Goal: Navigation & Orientation: Find specific page/section

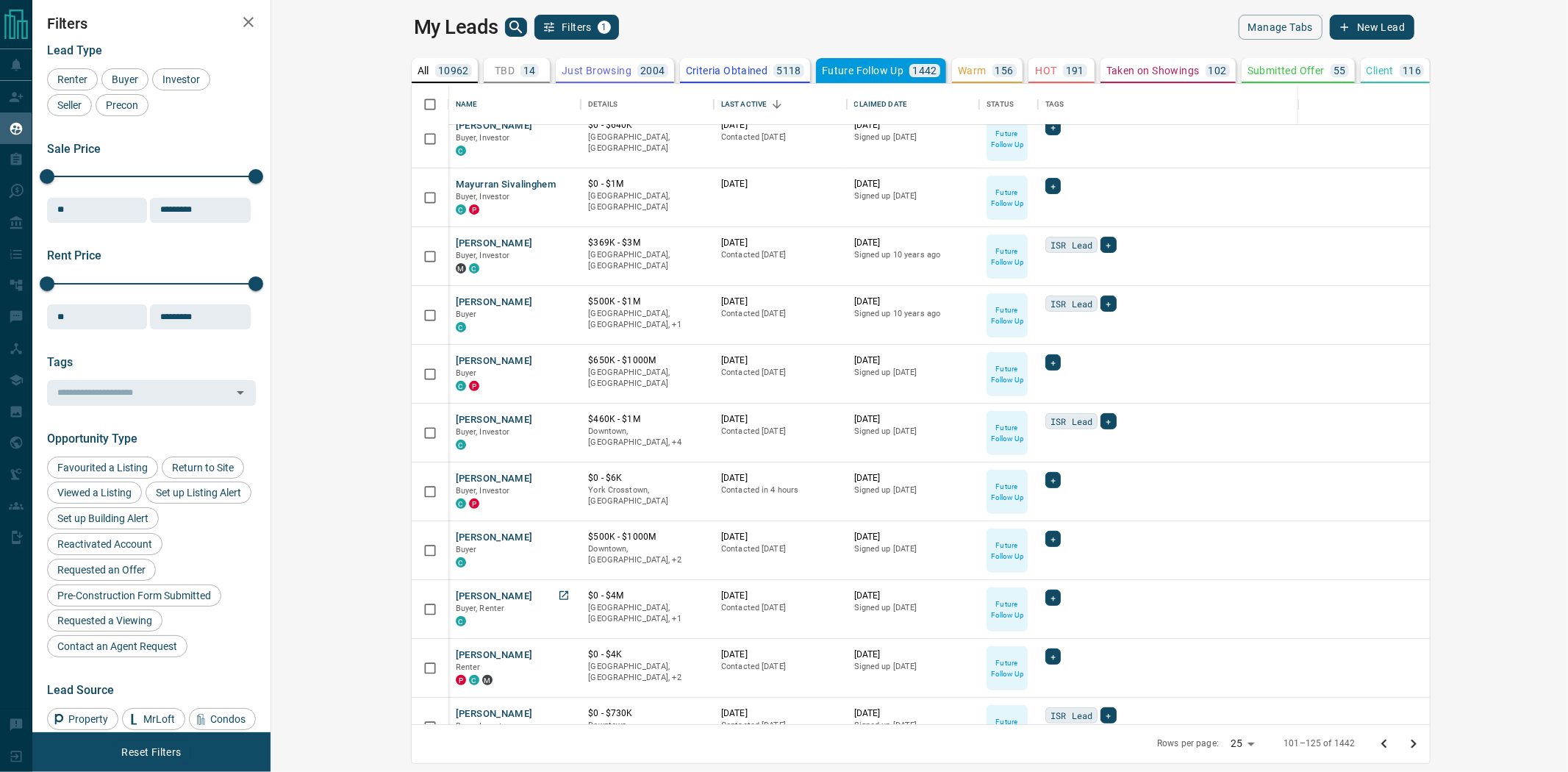
scroll to position [422, 0]
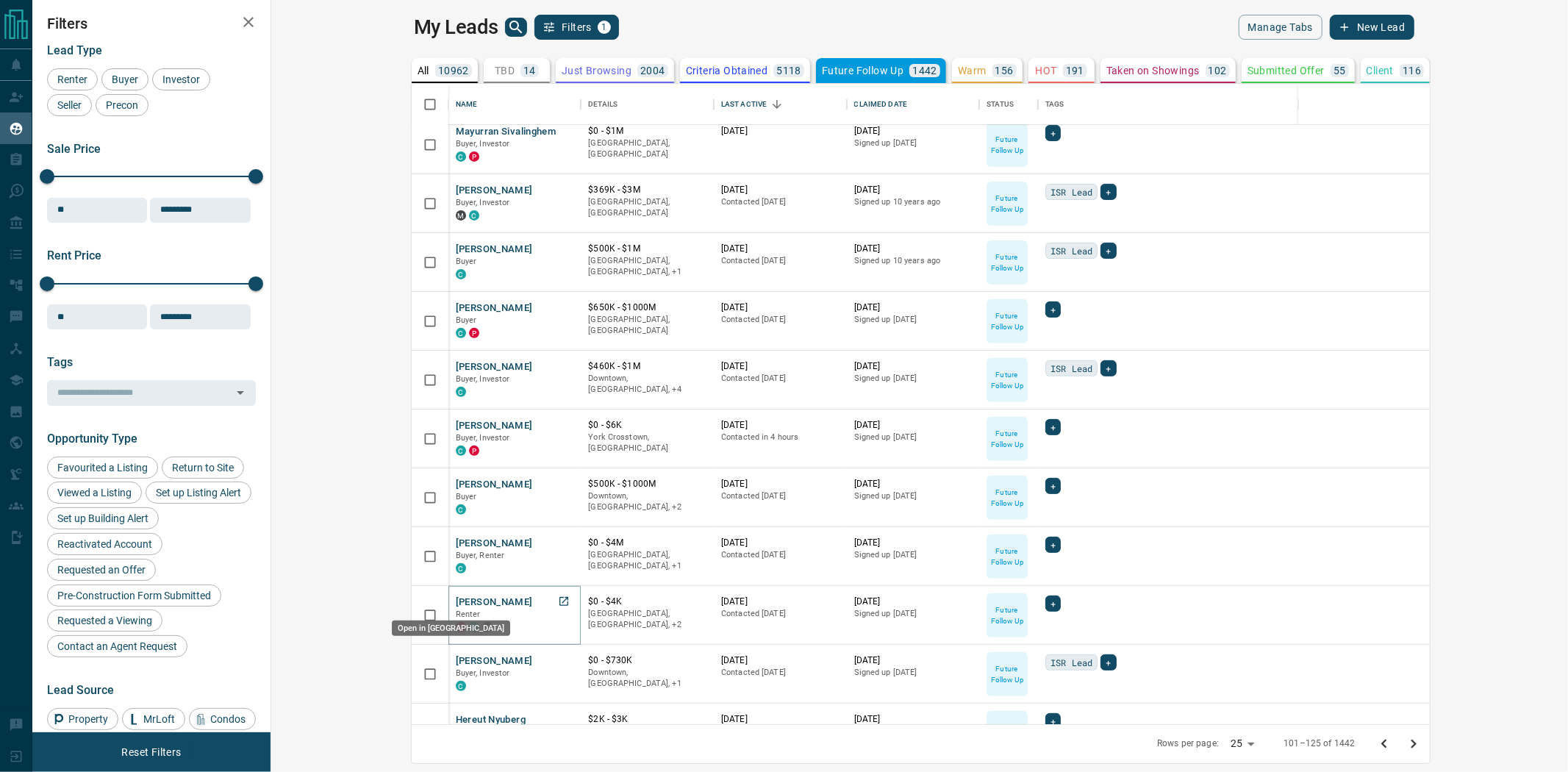
click at [560, 601] on icon "Open in New Tab" at bounding box center [564, 601] width 9 height 9
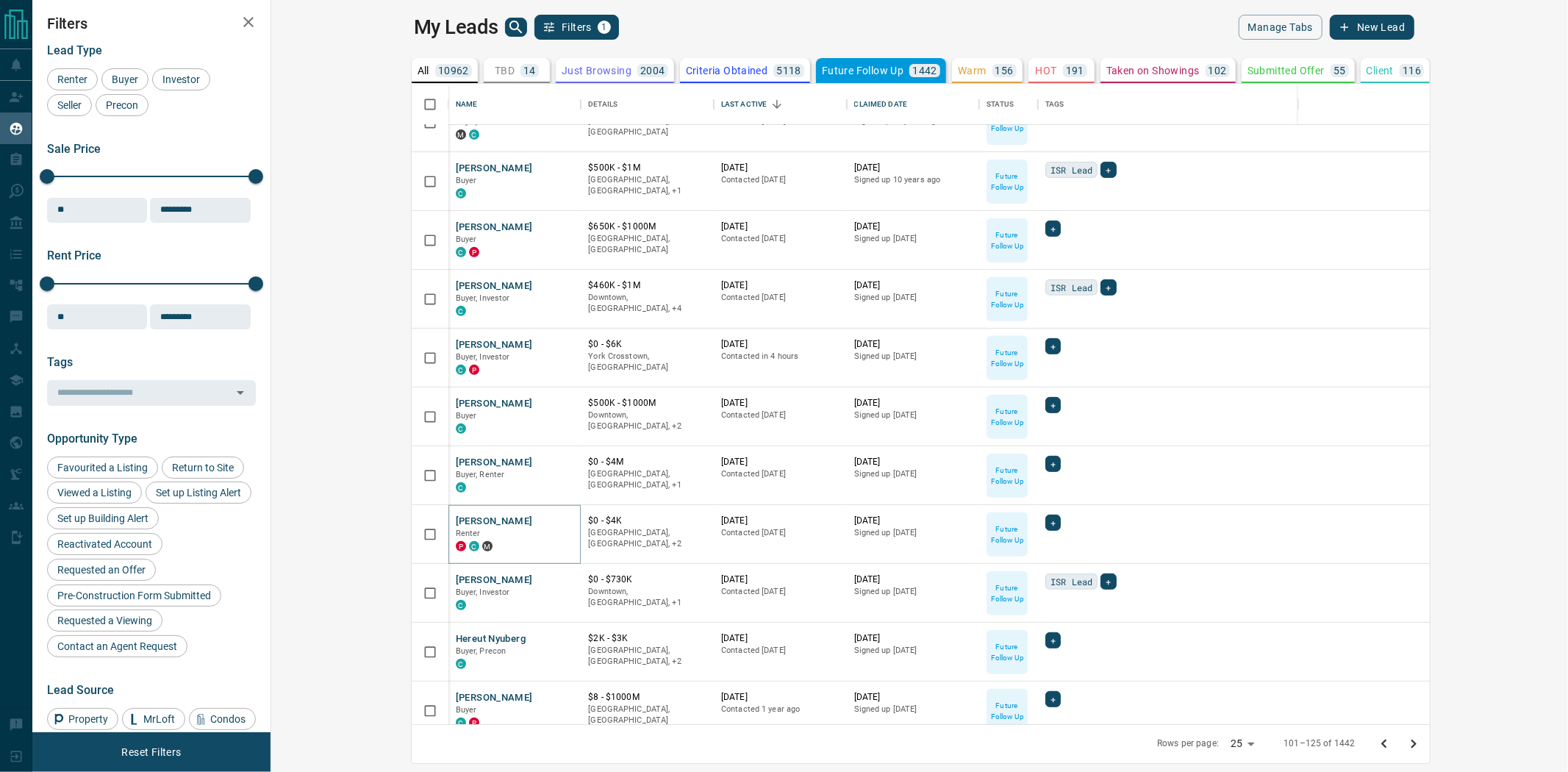
scroll to position [503, 0]
click at [560, 638] on icon "Open in New Tab" at bounding box center [564, 638] width 9 height 9
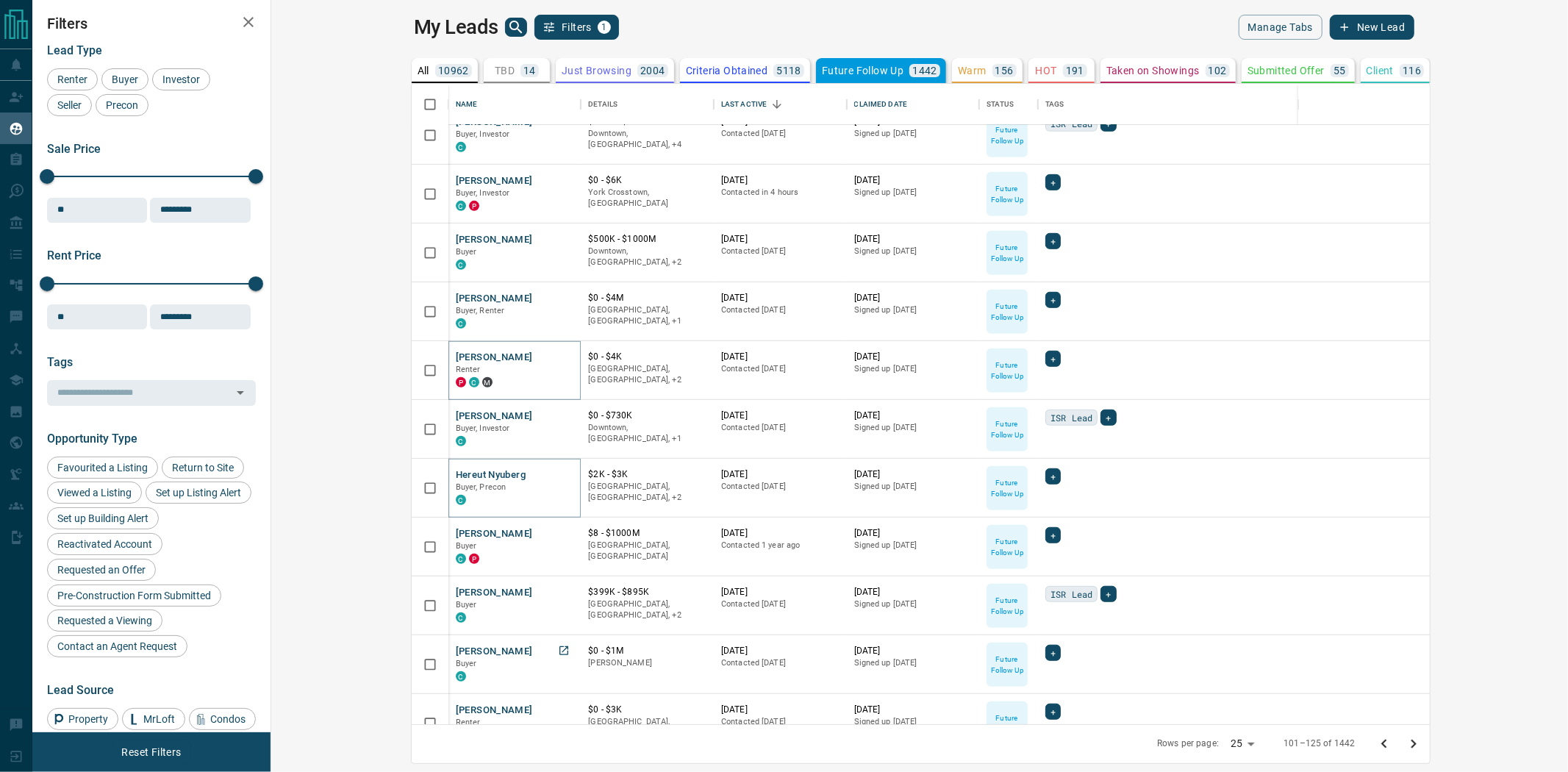
scroll to position [748, 0]
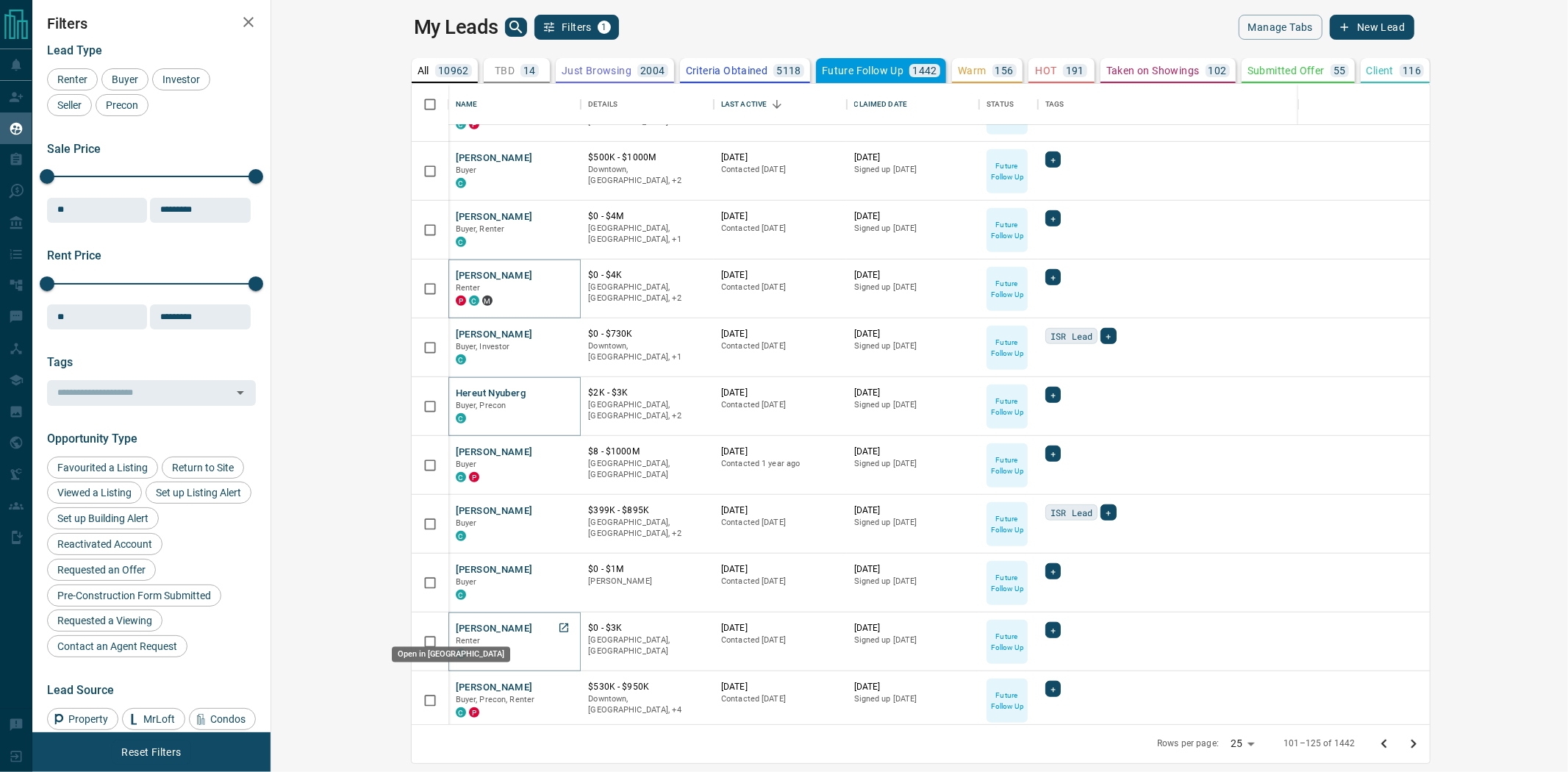
click at [558, 630] on icon "Open in New Tab" at bounding box center [563, 628] width 12 height 12
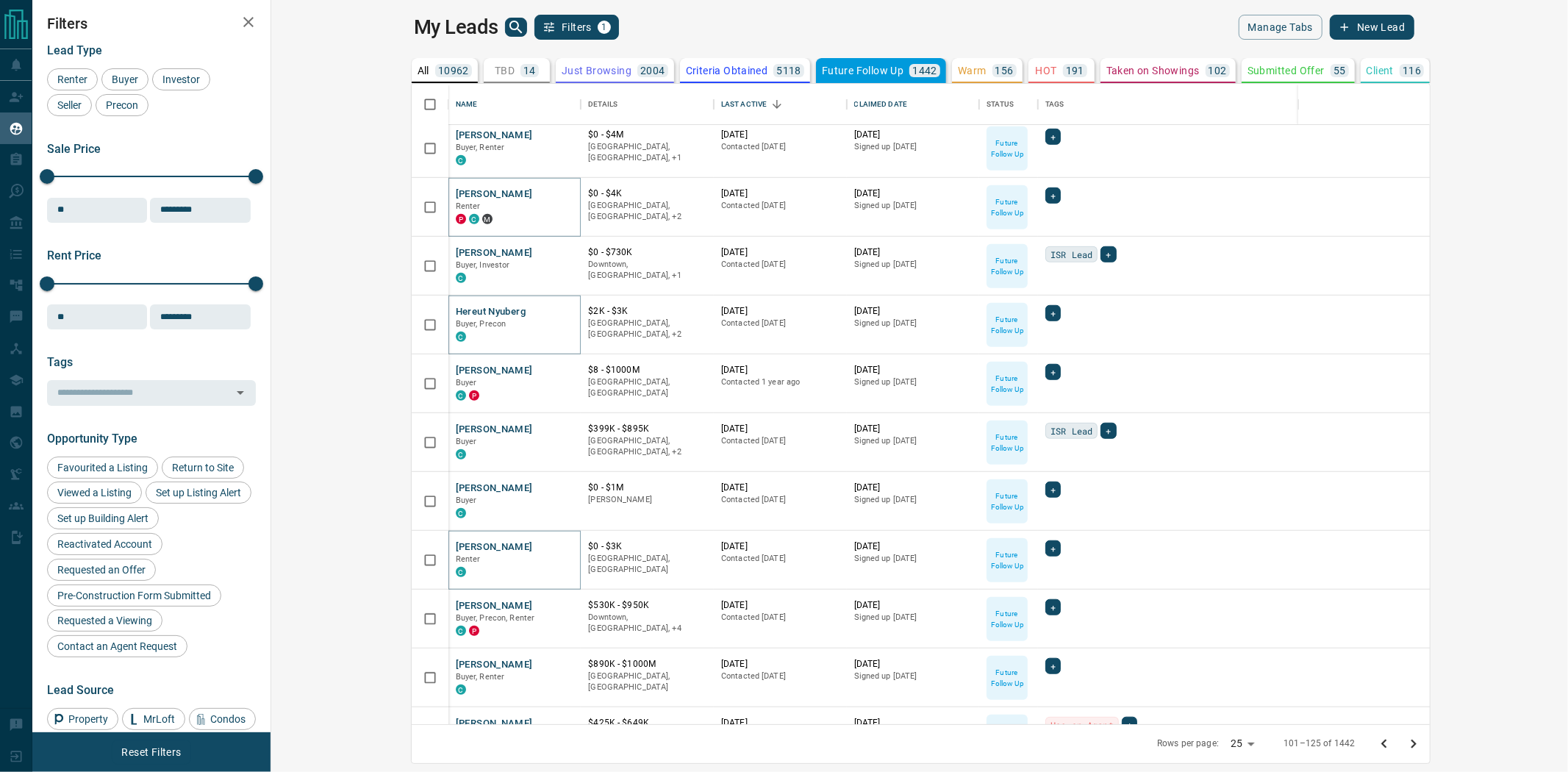
scroll to position [871, 0]
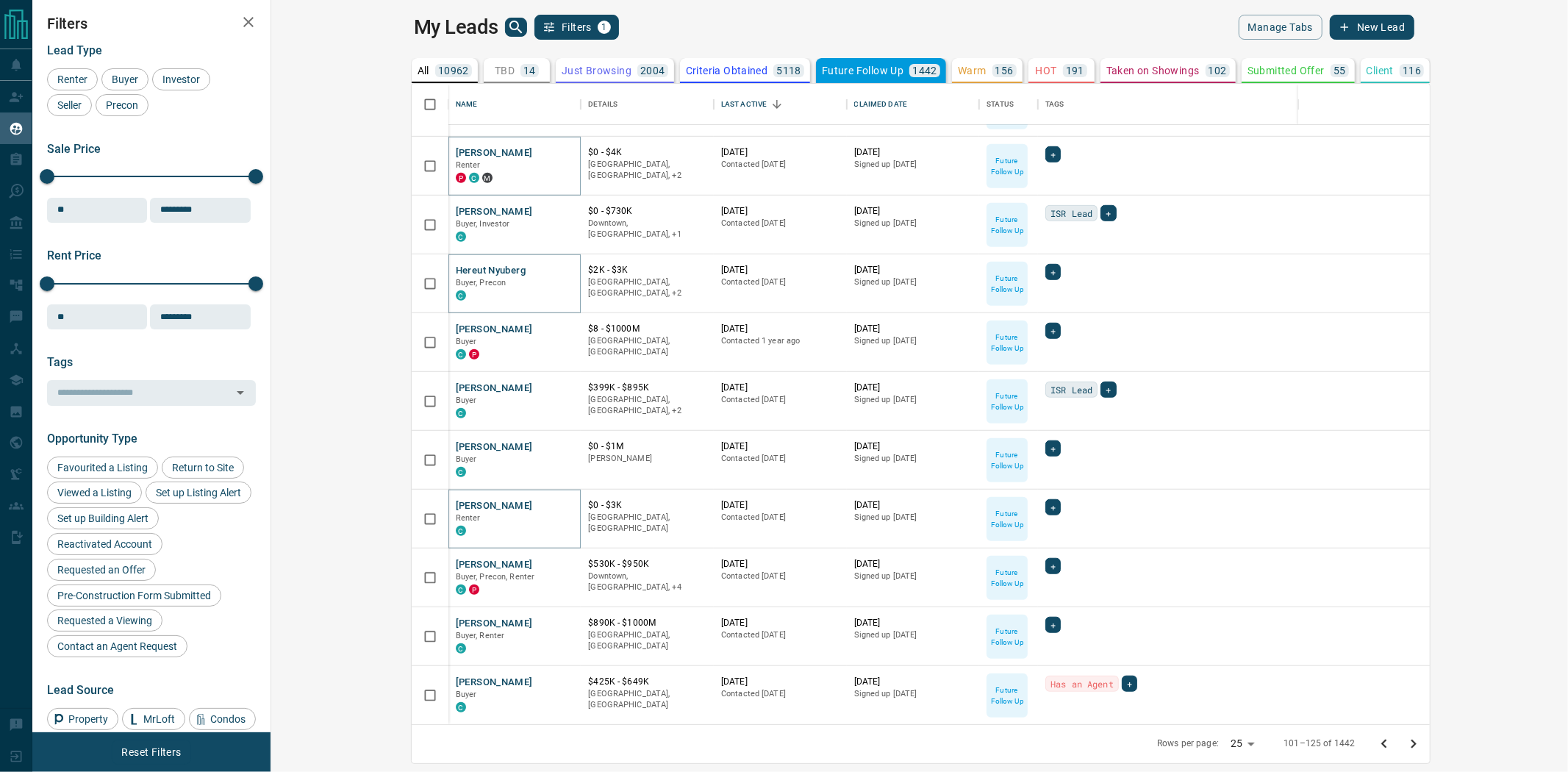
click at [1423, 747] on icon "Go to next page" at bounding box center [1413, 744] width 17 height 17
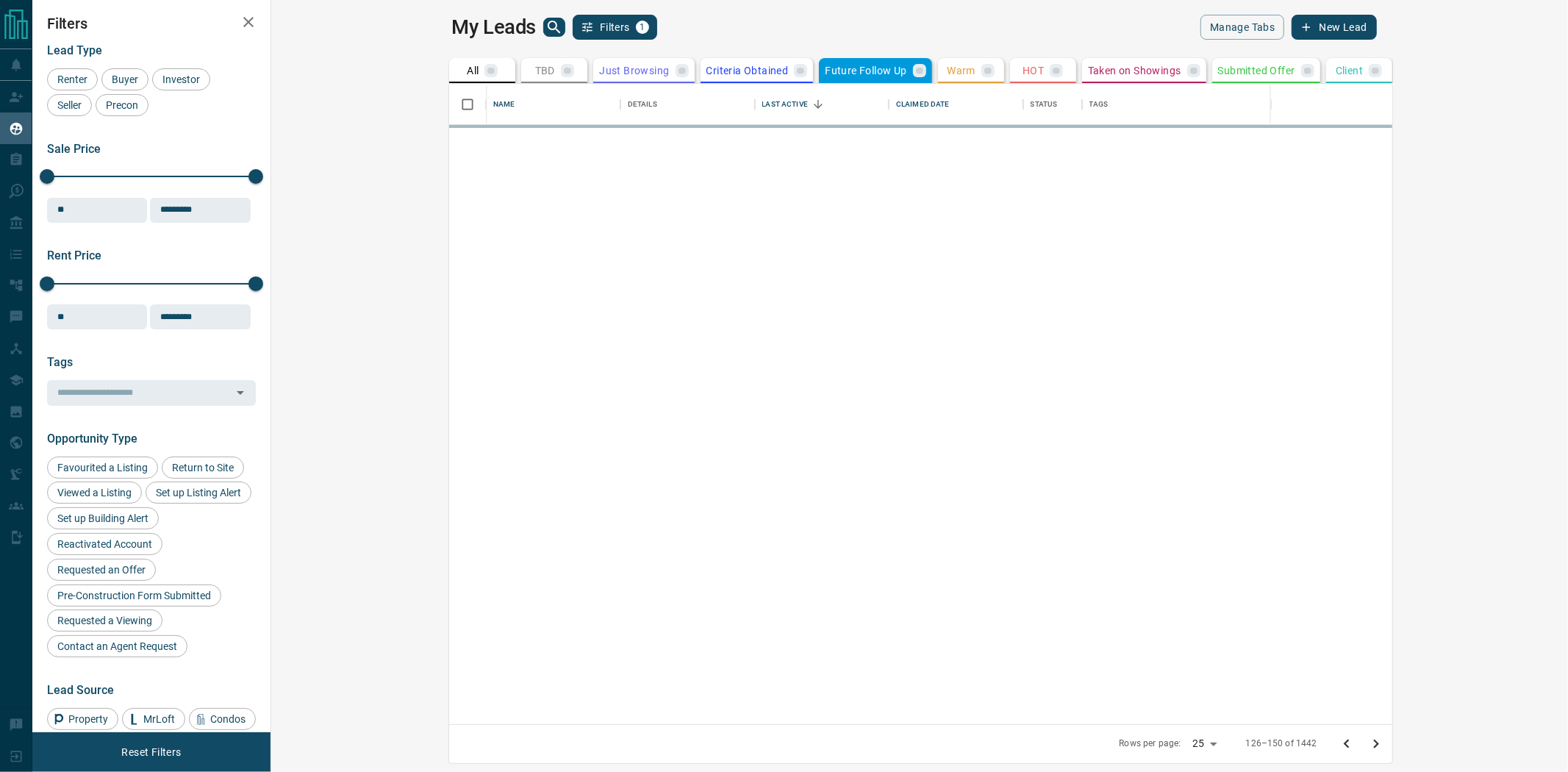
scroll to position [0, 0]
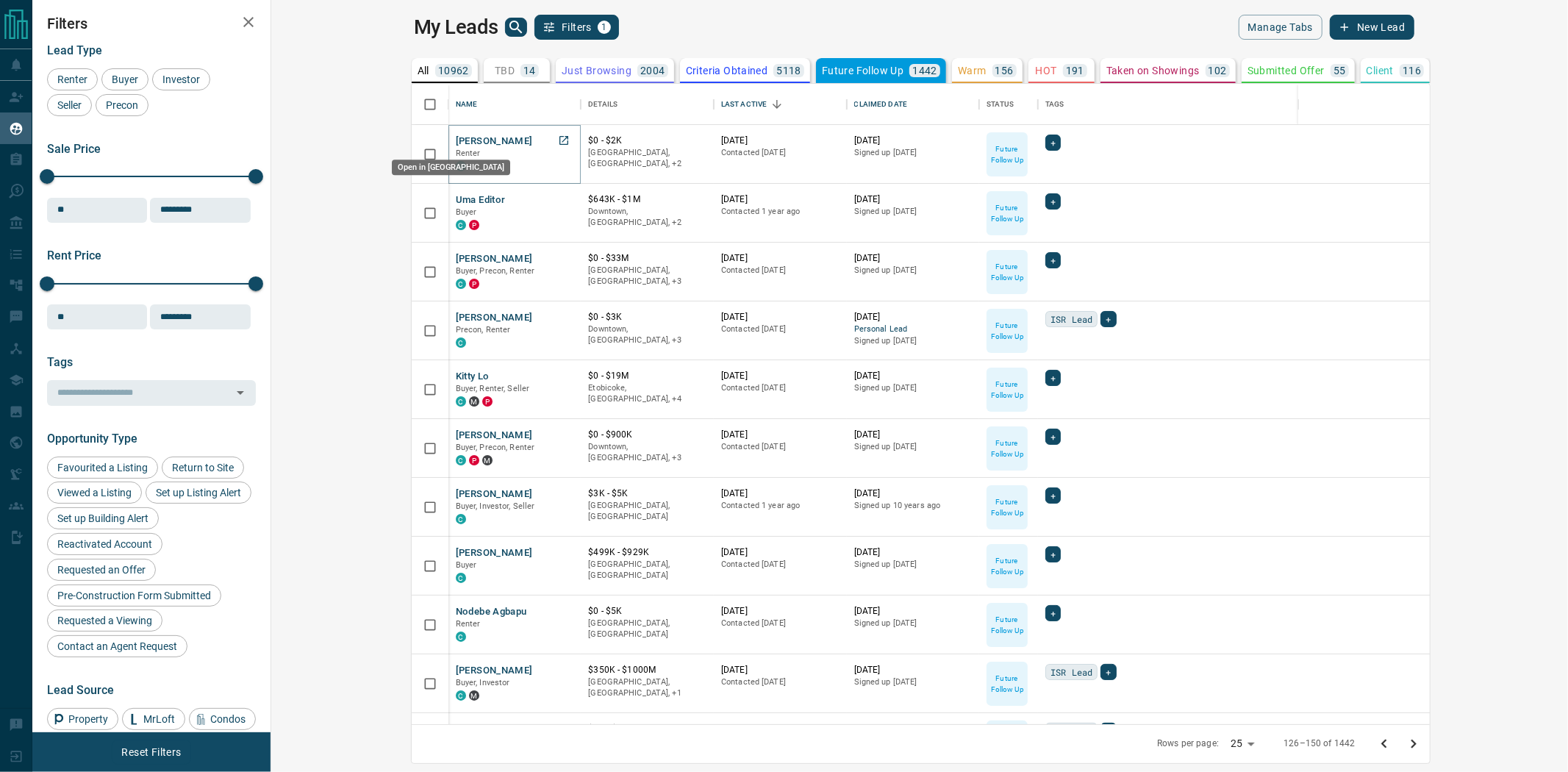
click at [558, 142] on icon "Open in New Tab" at bounding box center [563, 140] width 12 height 12
click at [558, 320] on icon "Open in New Tab" at bounding box center [563, 317] width 12 height 12
click at [558, 495] on icon "Open in New Tab" at bounding box center [563, 493] width 12 height 12
click at [558, 609] on icon "Open in New Tab" at bounding box center [563, 611] width 12 height 12
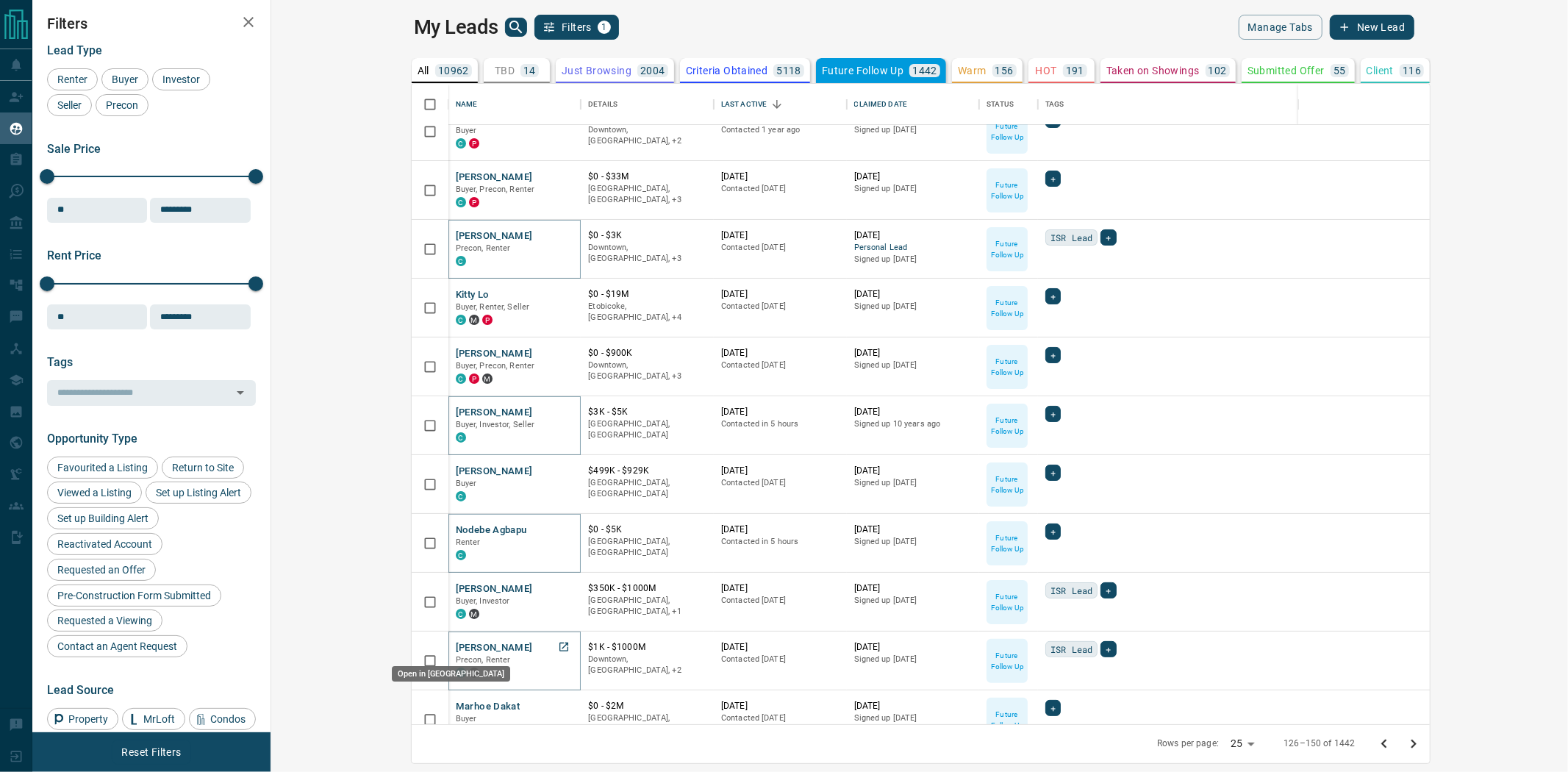
click at [558, 643] on icon "Open in New Tab" at bounding box center [563, 647] width 12 height 12
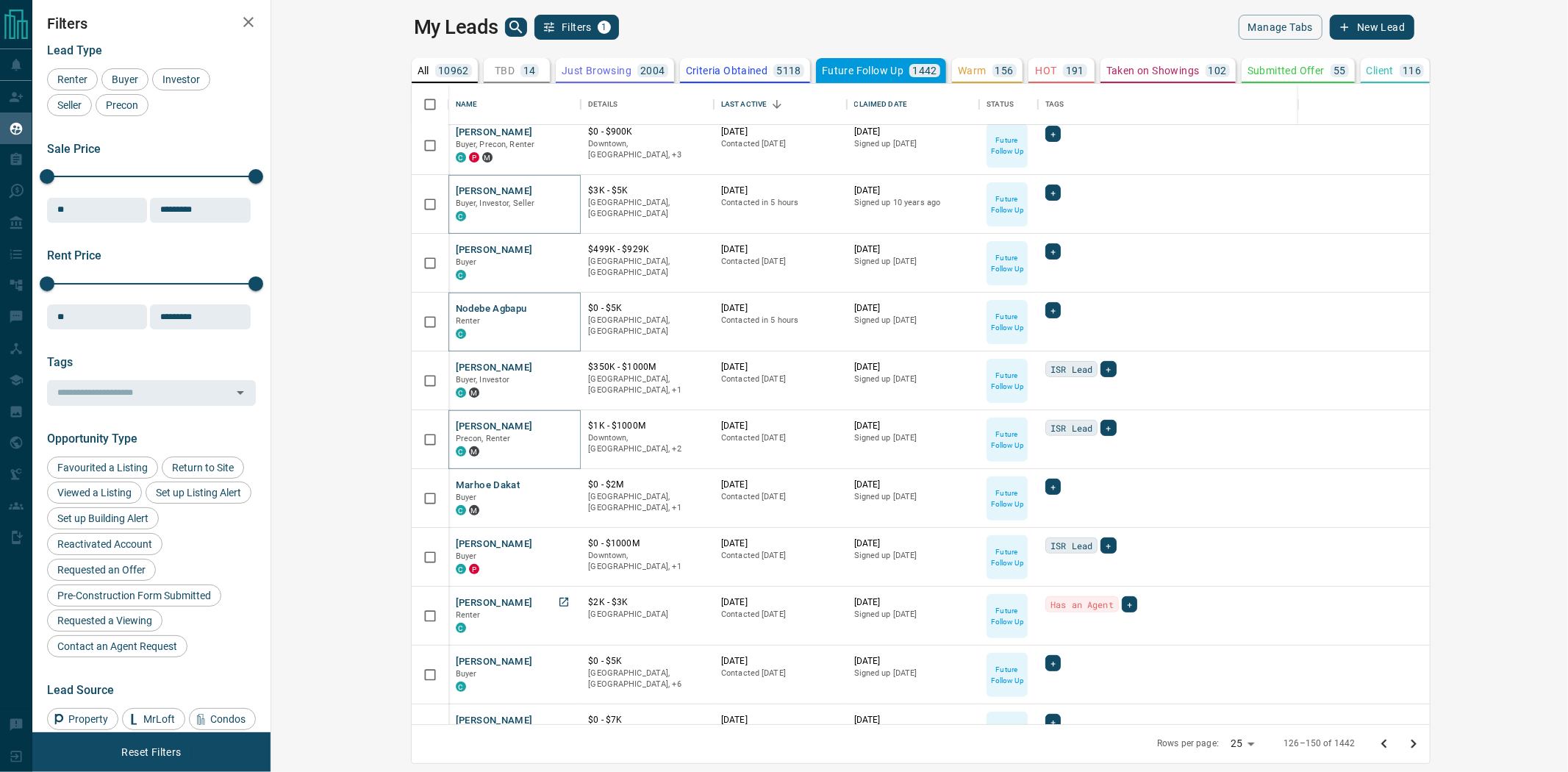
scroll to position [327, 0]
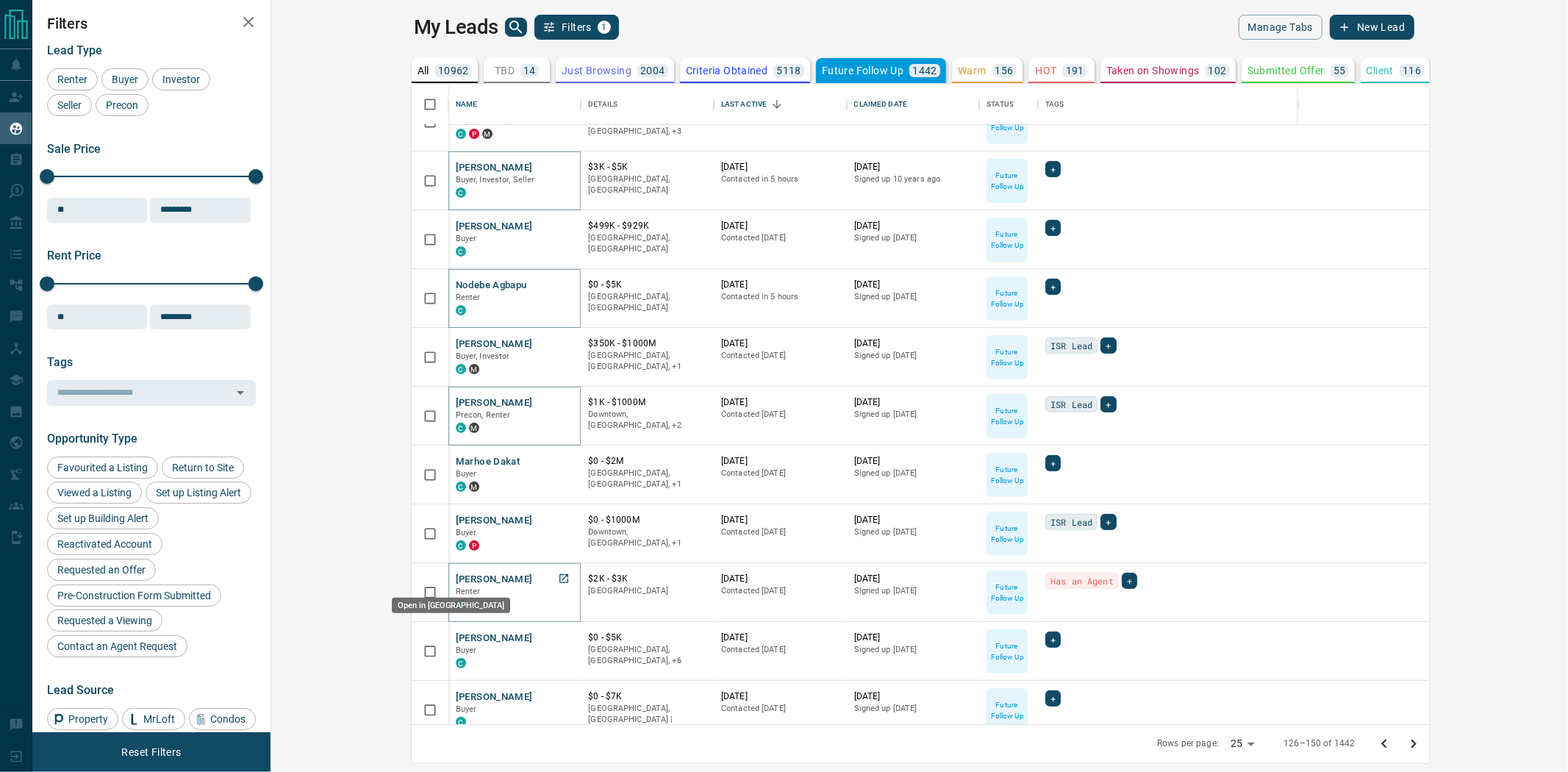
click at [558, 577] on icon "Open in New Tab" at bounding box center [563, 579] width 12 height 12
click at [558, 636] on icon "Open in New Tab" at bounding box center [563, 637] width 12 height 12
click at [560, 699] on icon "Open in New Tab" at bounding box center [564, 697] width 9 height 9
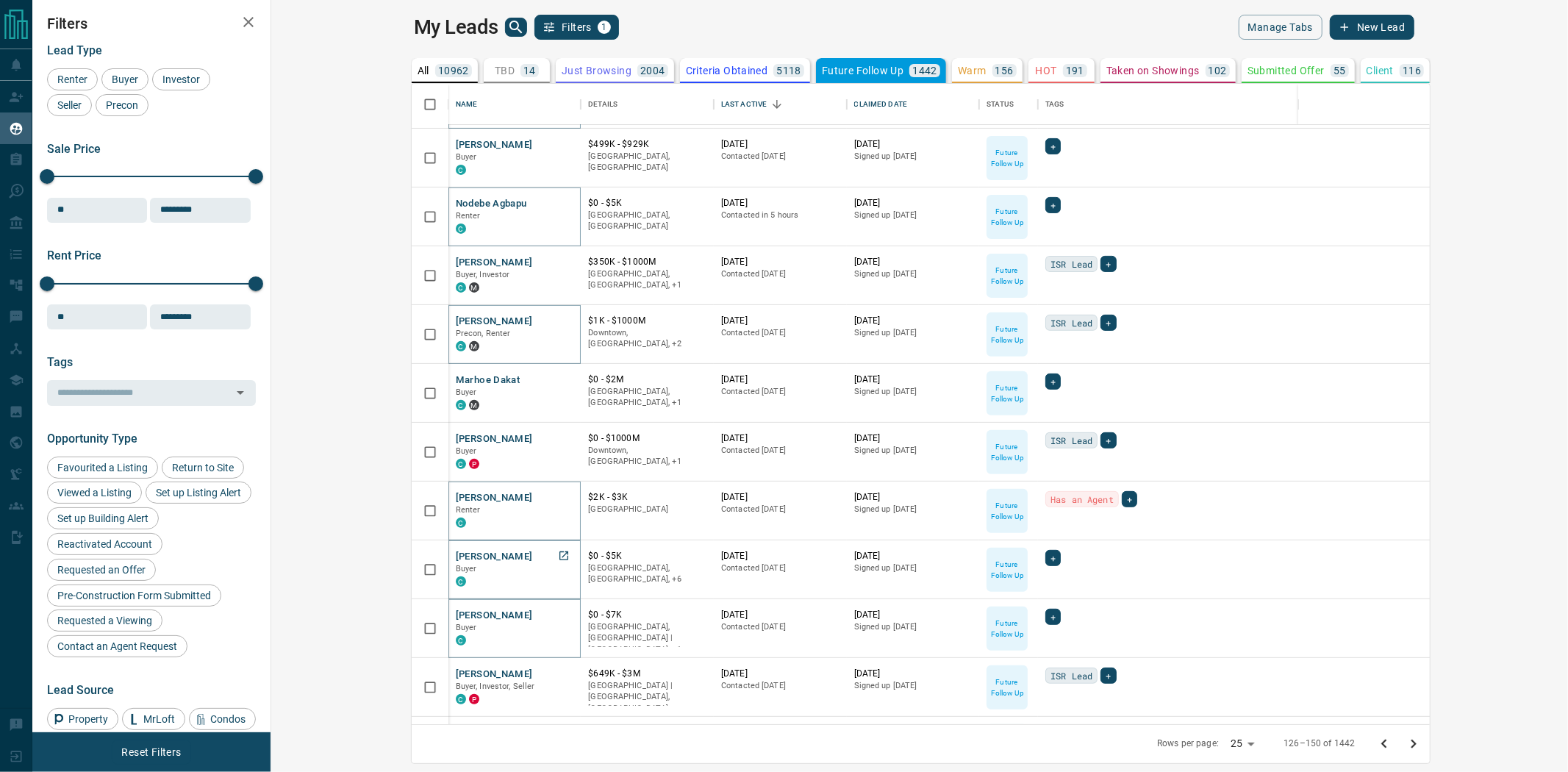
scroll to position [572, 0]
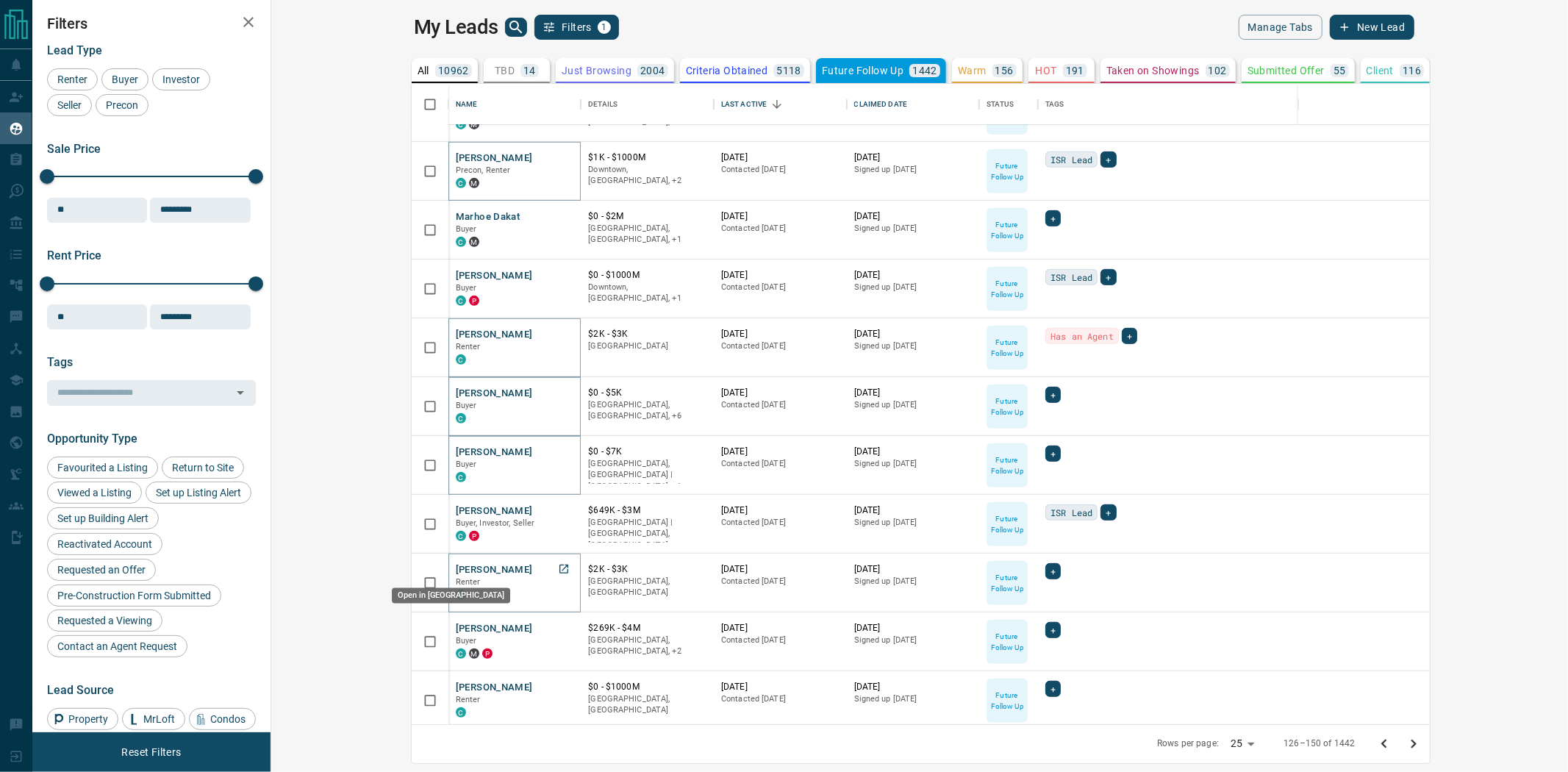
click at [558, 571] on icon "Open in New Tab" at bounding box center [563, 569] width 12 height 12
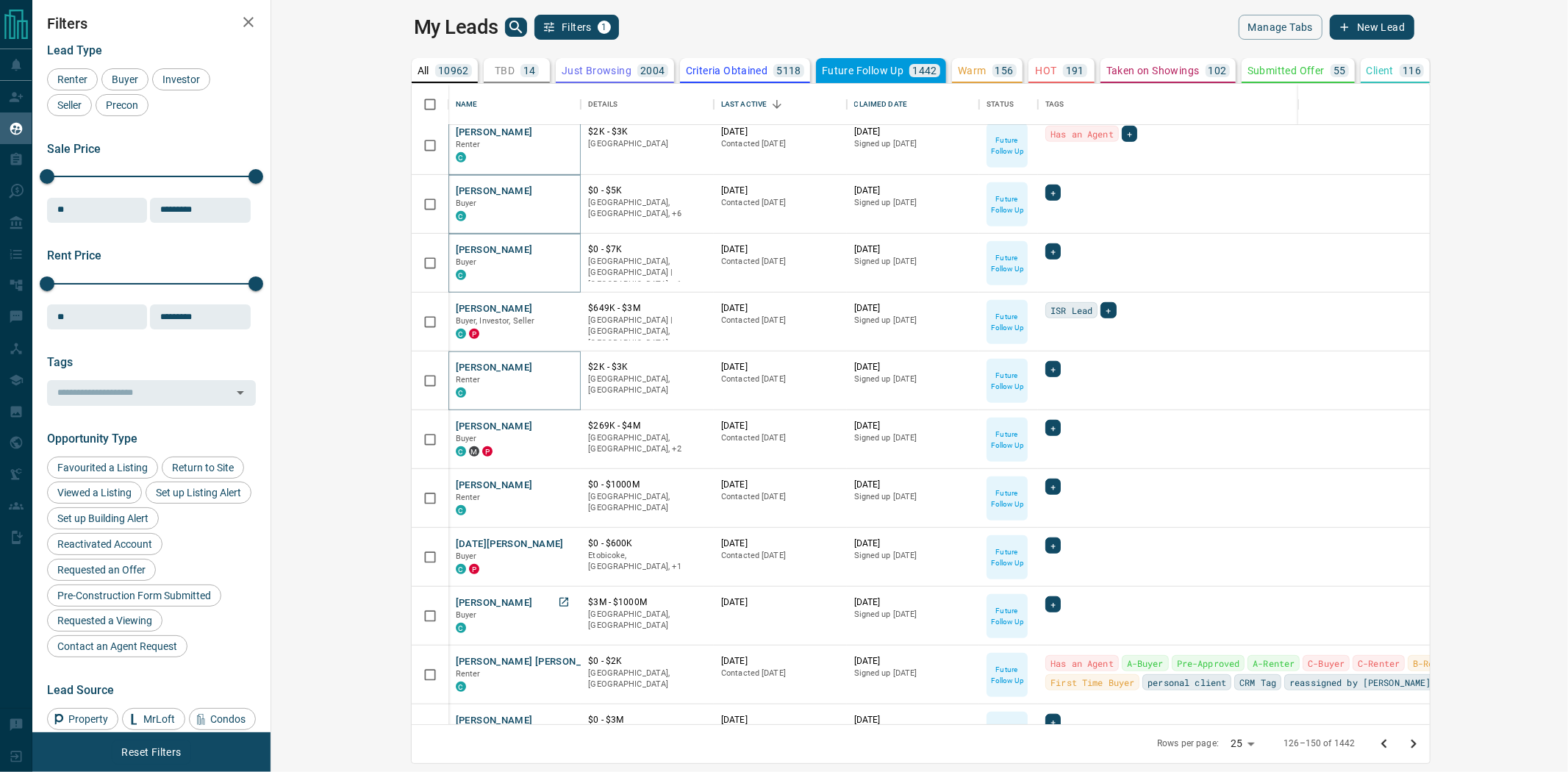
scroll to position [817, 0]
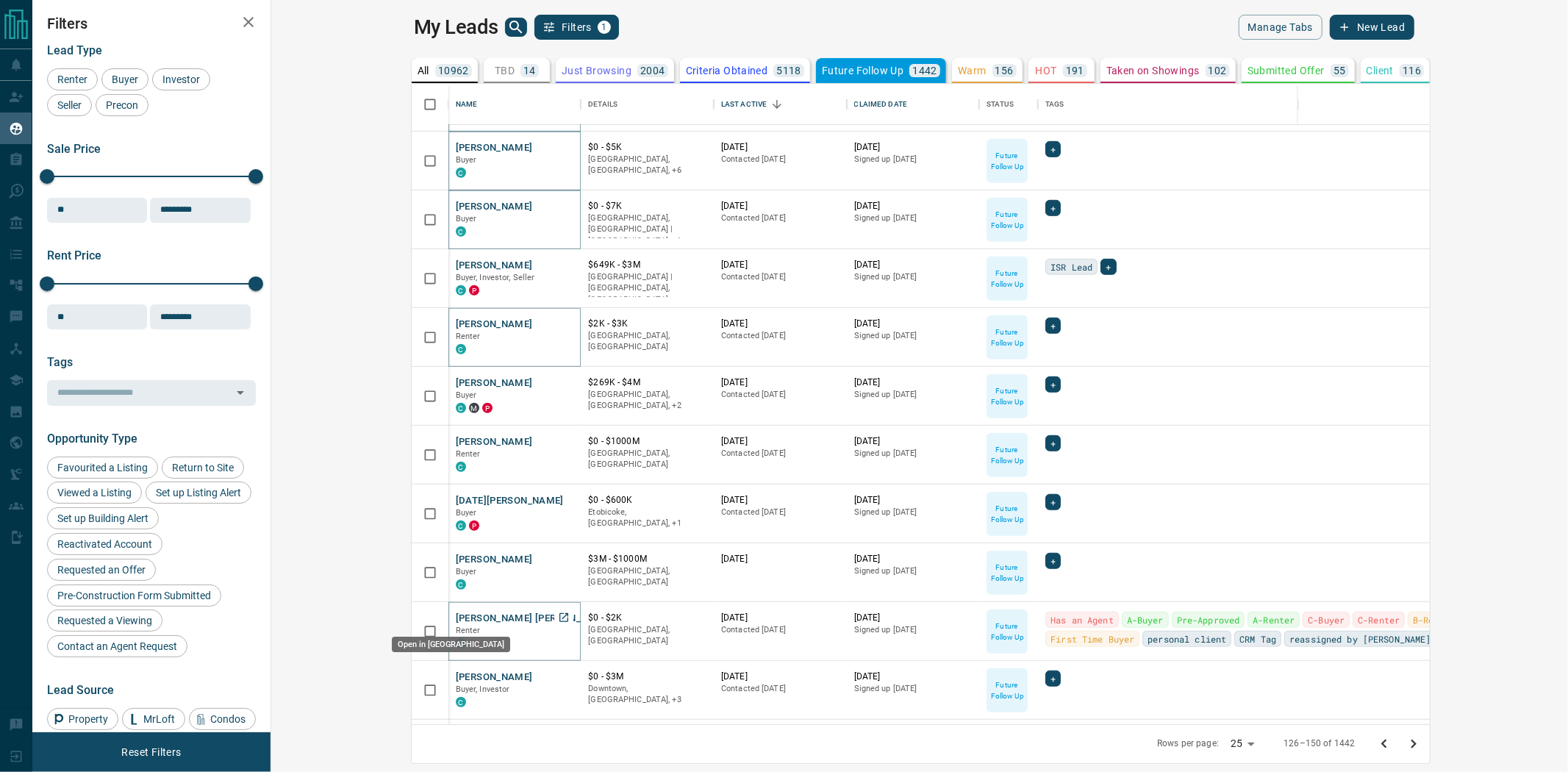
click at [560, 618] on icon "Open in New Tab" at bounding box center [564, 618] width 9 height 9
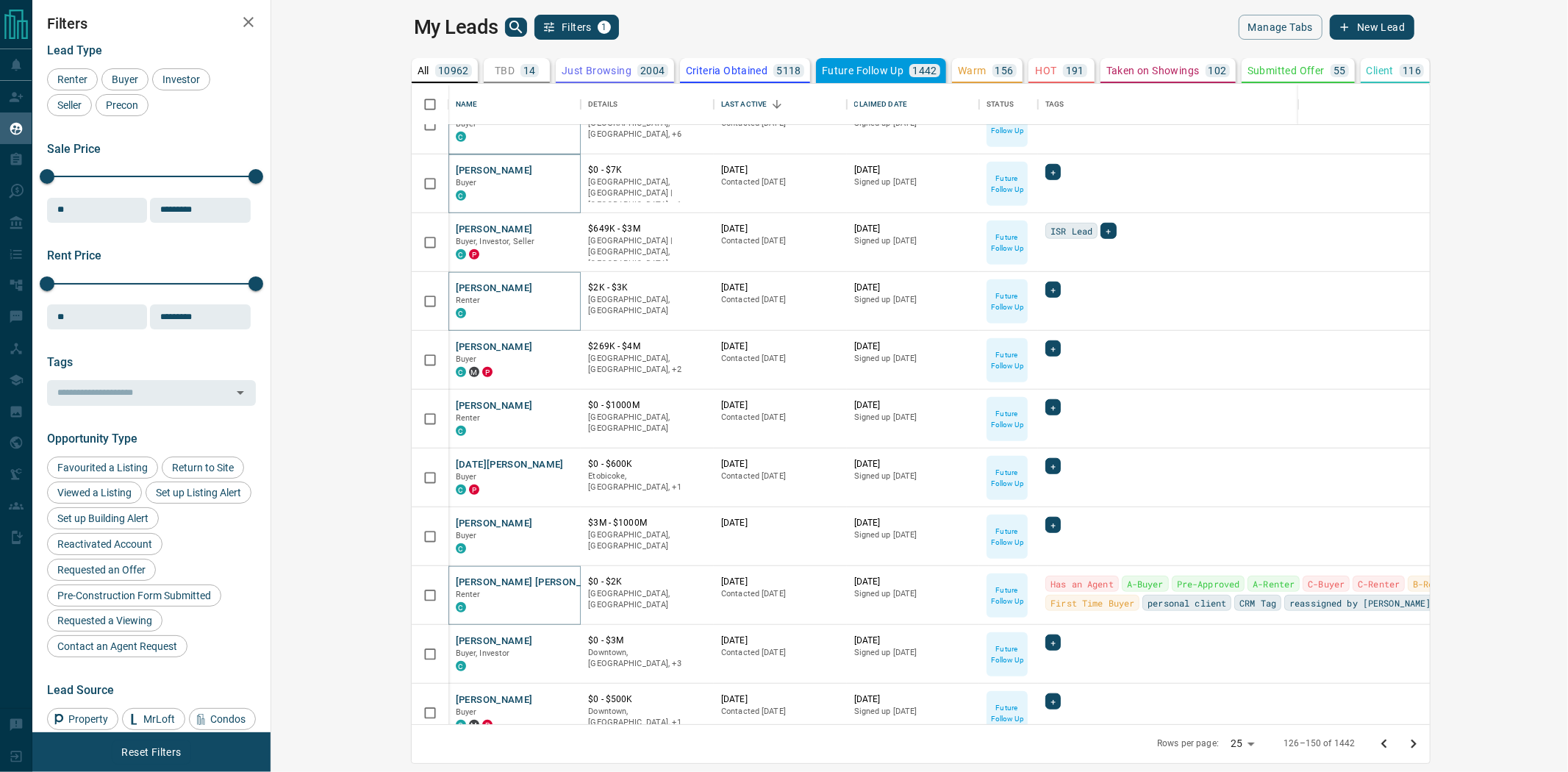
scroll to position [871, 0]
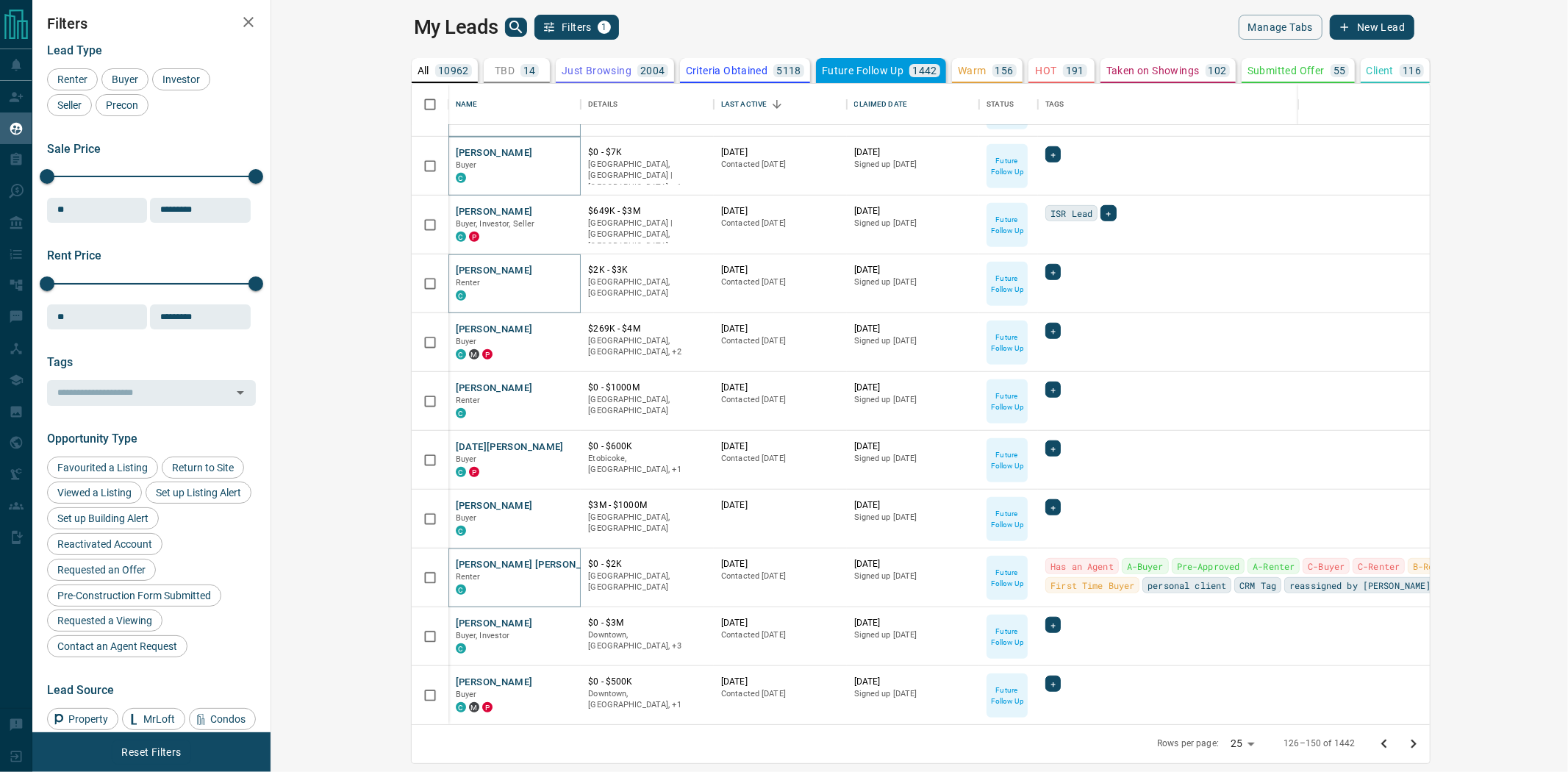
click at [1423, 750] on icon "Go to next page" at bounding box center [1413, 744] width 17 height 17
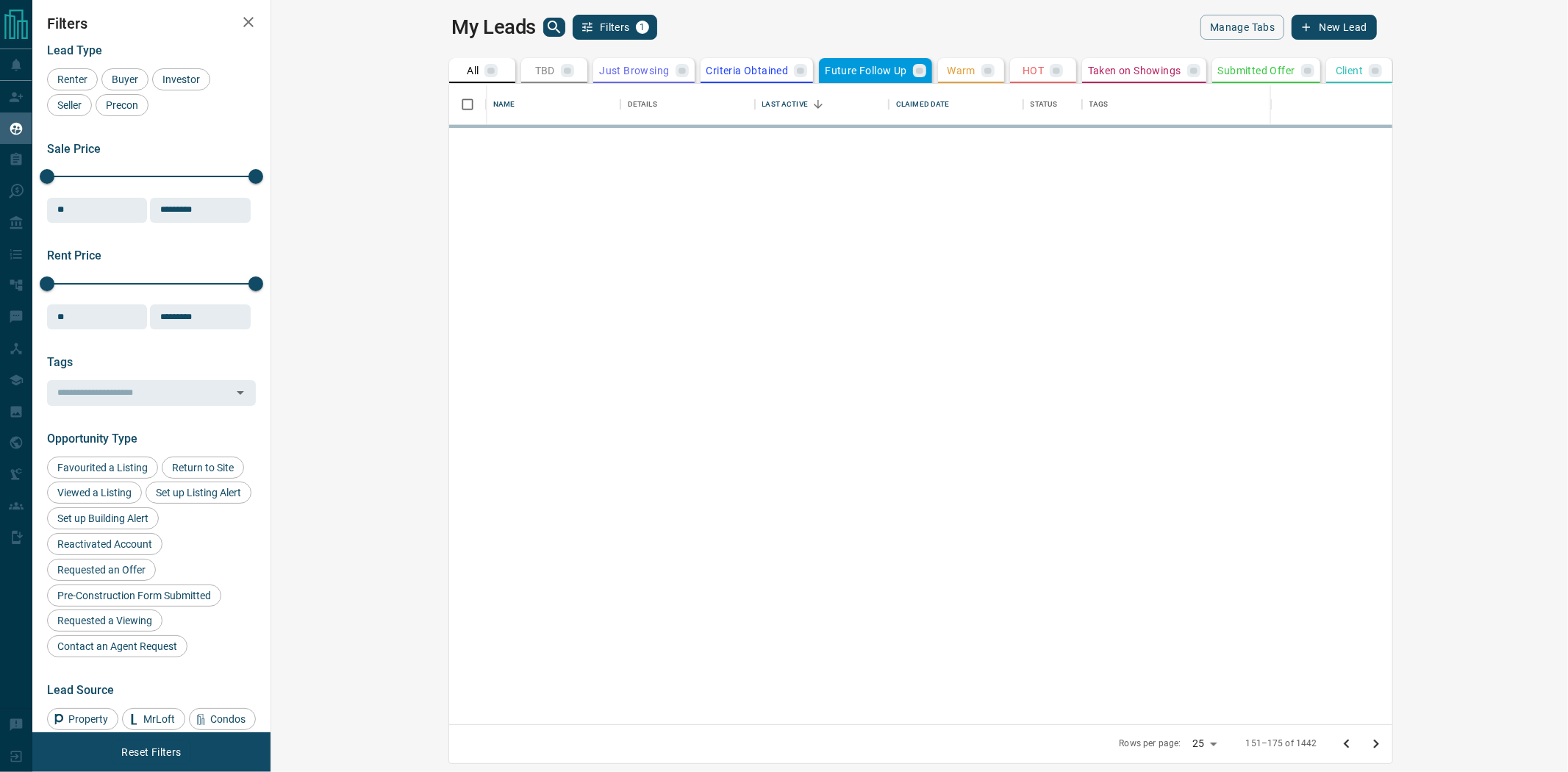
scroll to position [0, 0]
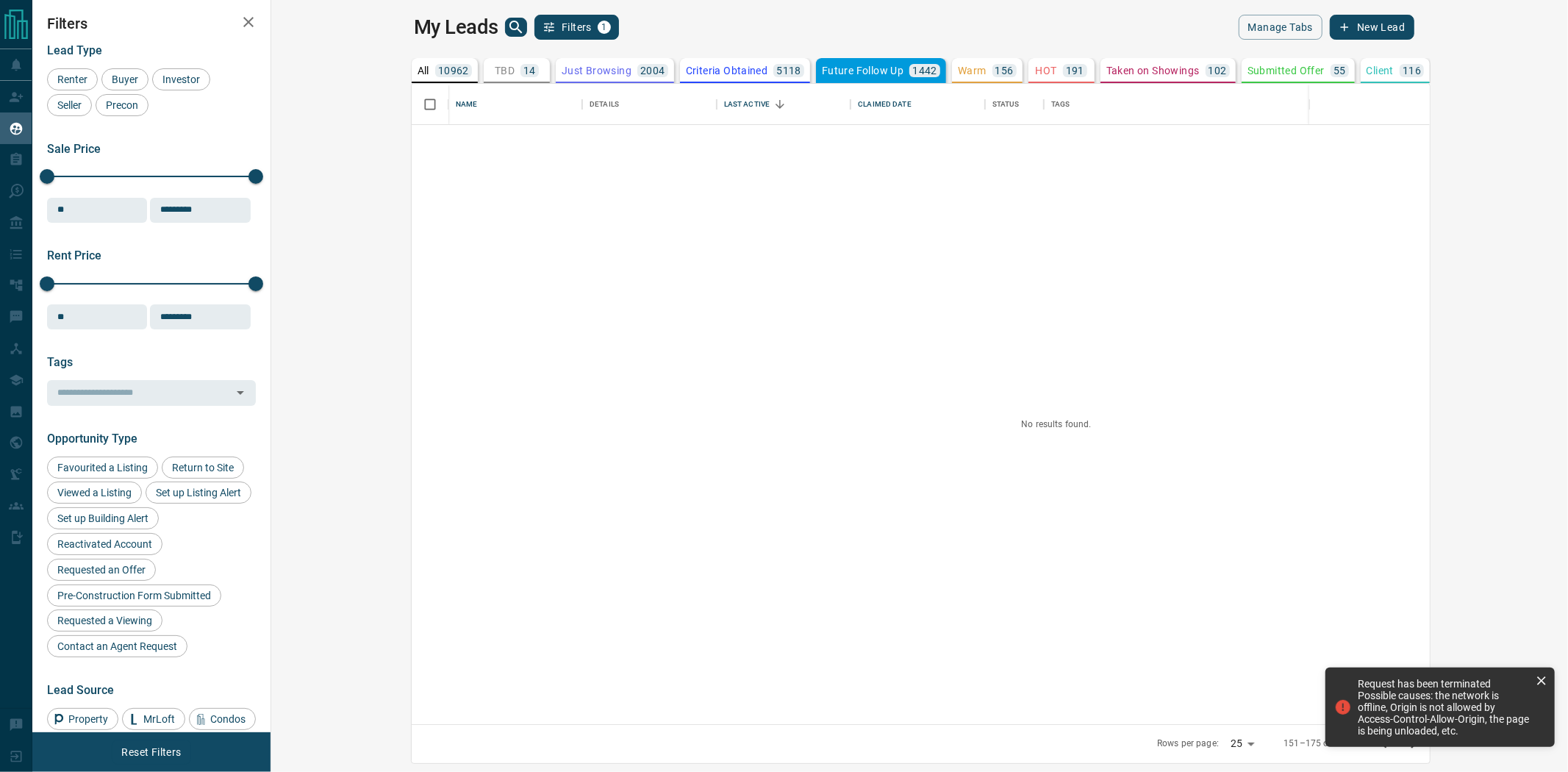
click at [560, 337] on div at bounding box center [1057, 425] width 1290 height 600
